Goal: Information Seeking & Learning: Learn about a topic

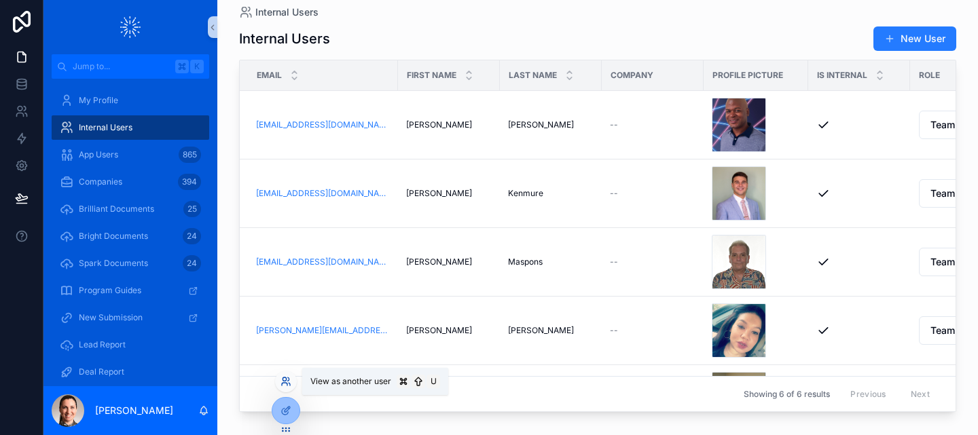
click at [289, 383] on icon at bounding box center [289, 384] width 1 height 3
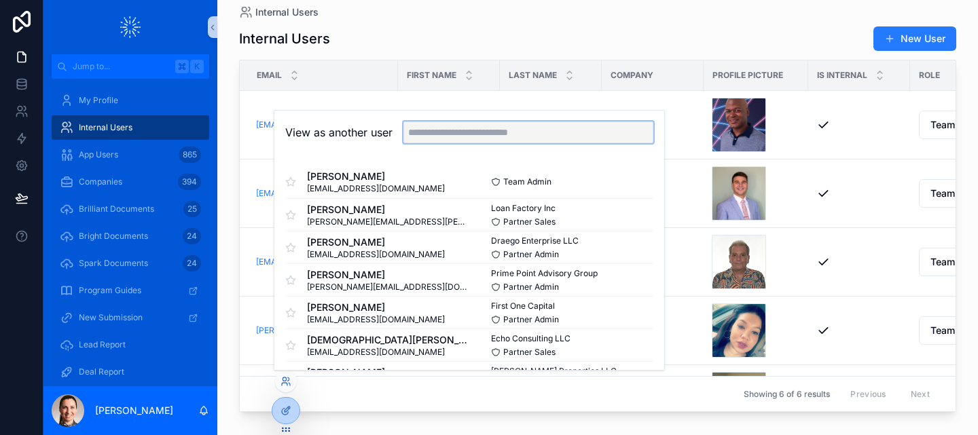
click at [432, 140] on input "text" at bounding box center [528, 133] width 250 height 22
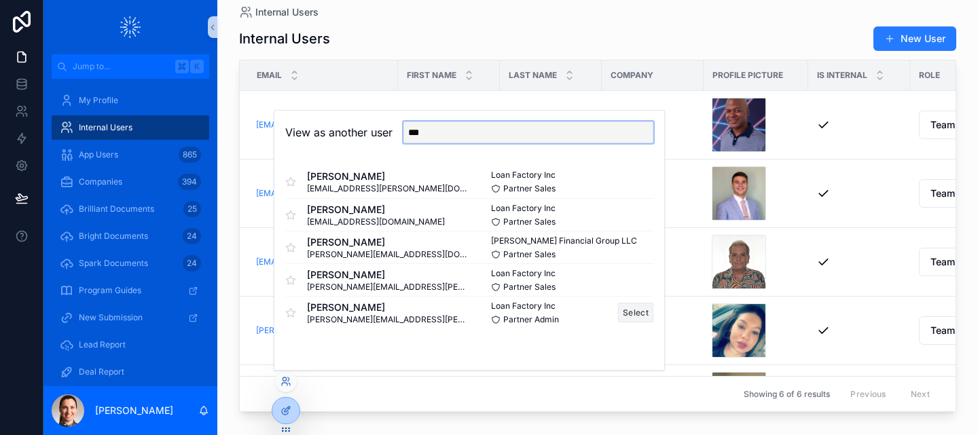
type input "***"
click at [635, 316] on button "Select" at bounding box center [635, 313] width 35 height 20
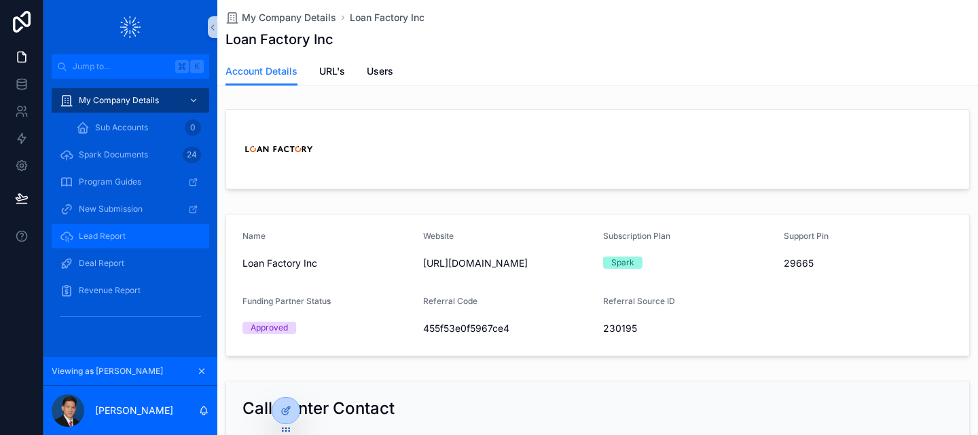
click at [120, 239] on span "Lead Report" at bounding box center [102, 236] width 47 height 11
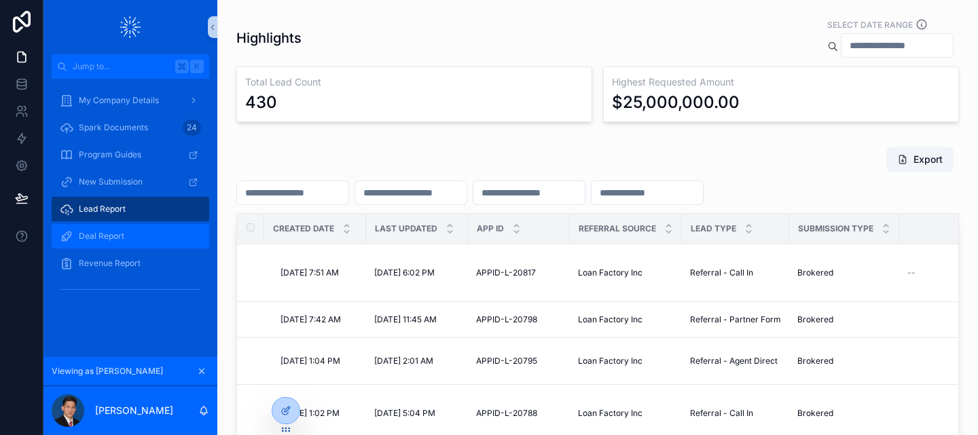
click at [110, 237] on span "Deal Report" at bounding box center [102, 236] width 46 height 11
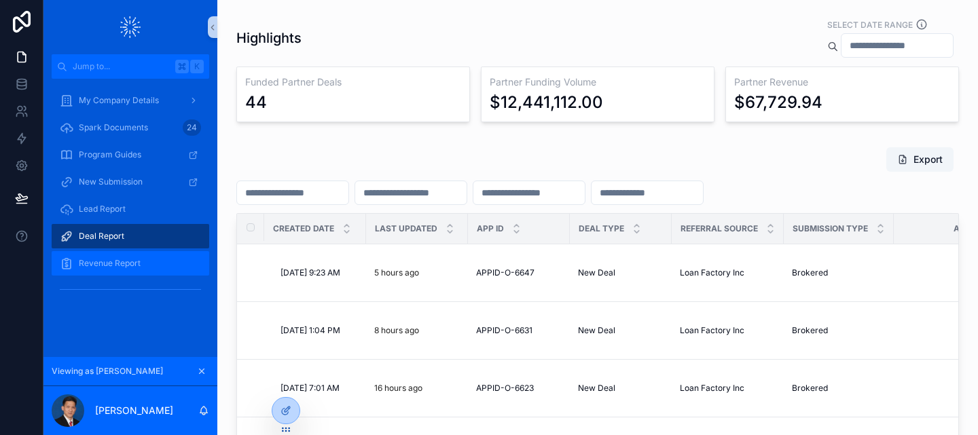
click at [107, 266] on span "Revenue Report" at bounding box center [110, 263] width 62 height 11
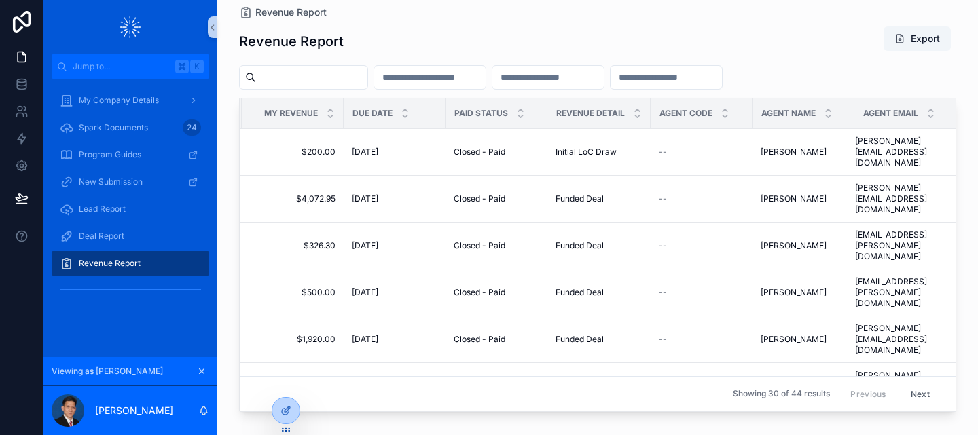
scroll to position [0, 1359]
click at [405, 118] on icon "scrollable content" at bounding box center [403, 116] width 9 height 9
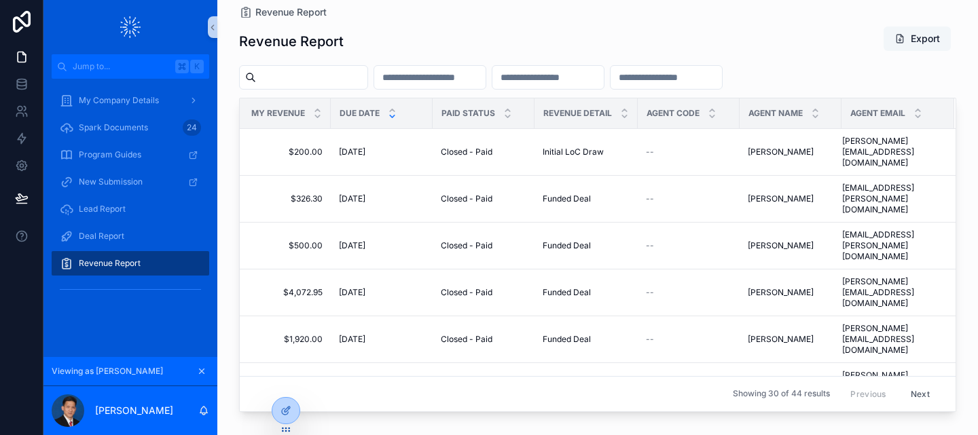
click at [915, 34] on button "Export" at bounding box center [917, 38] width 67 height 24
click at [201, 369] on icon "scrollable content" at bounding box center [202, 372] width 10 height 10
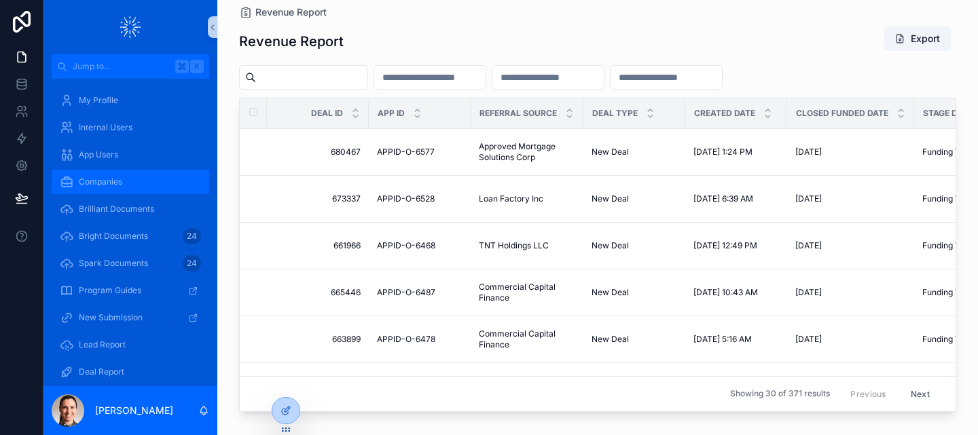
click at [94, 173] on div "Companies" at bounding box center [130, 182] width 141 height 22
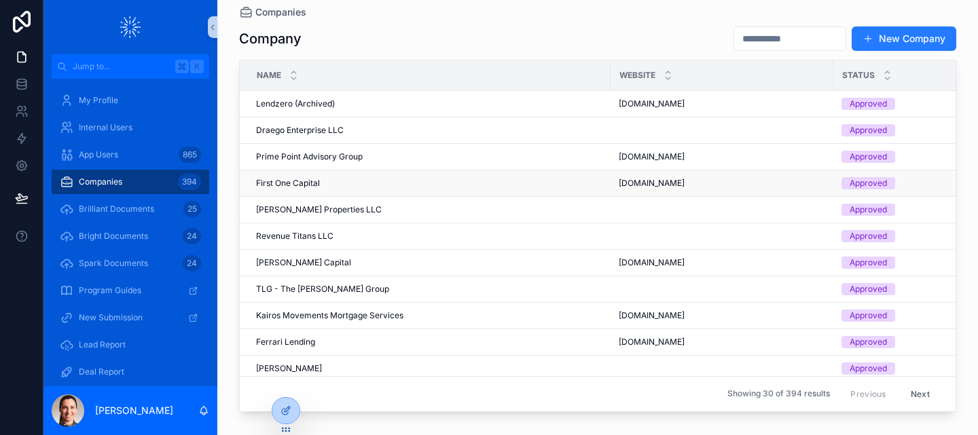
click at [300, 179] on span "First One Capital" at bounding box center [288, 183] width 64 height 11
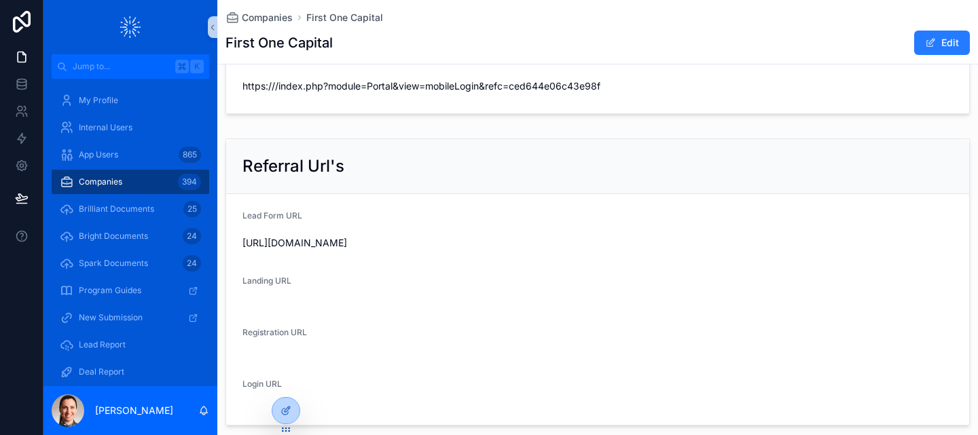
scroll to position [1014, 0]
